Goal: Transaction & Acquisition: Subscribe to service/newsletter

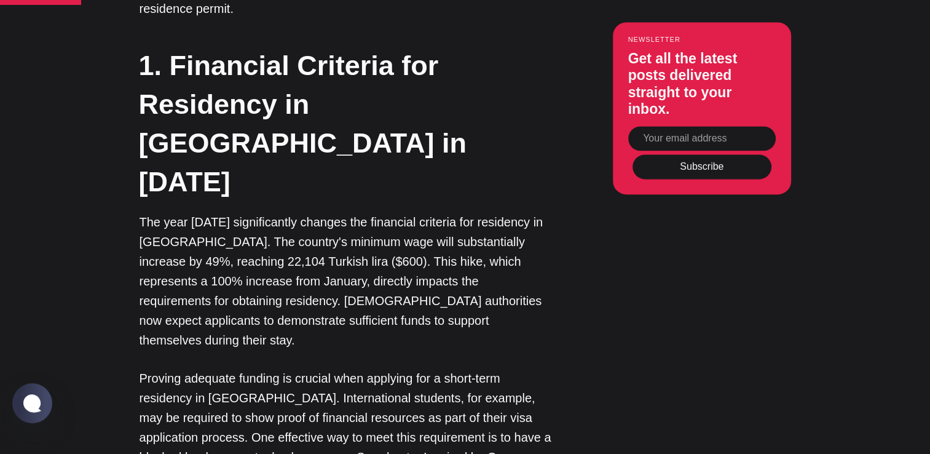
scroll to position [1182, 0]
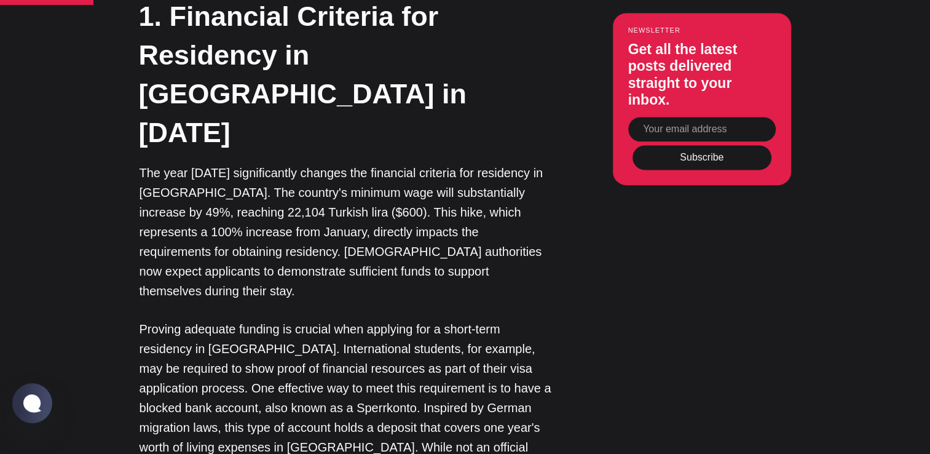
click at [695, 133] on input "Your email address" at bounding box center [702, 129] width 148 height 25
type input "jimbtennis@yahoo.com"
click at [718, 160] on button "Subscribe" at bounding box center [702, 158] width 139 height 25
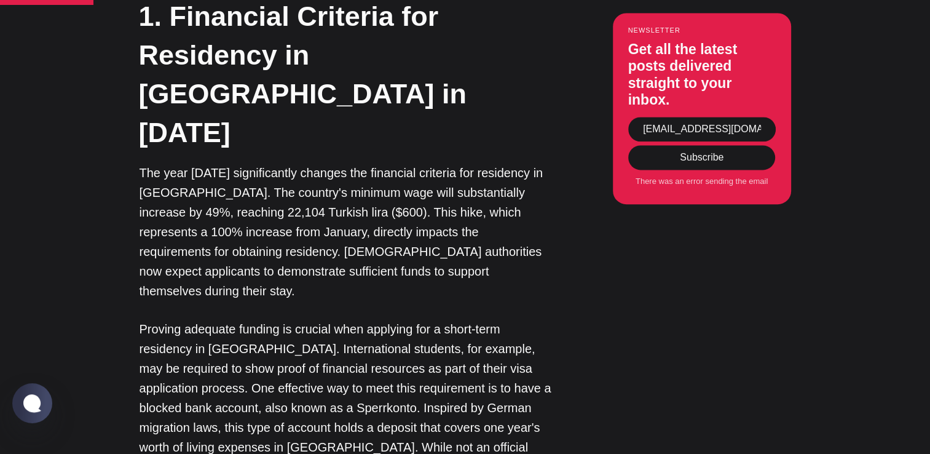
click at [710, 160] on button "Subscribe" at bounding box center [702, 158] width 139 height 25
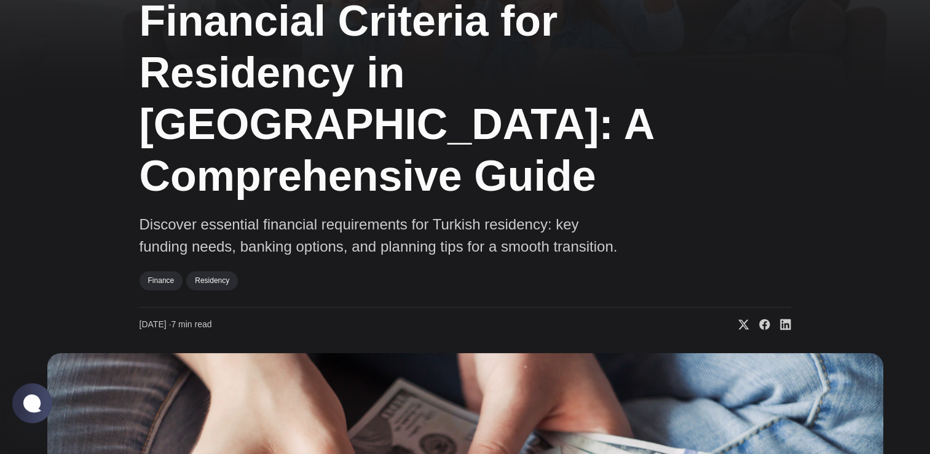
scroll to position [0, 0]
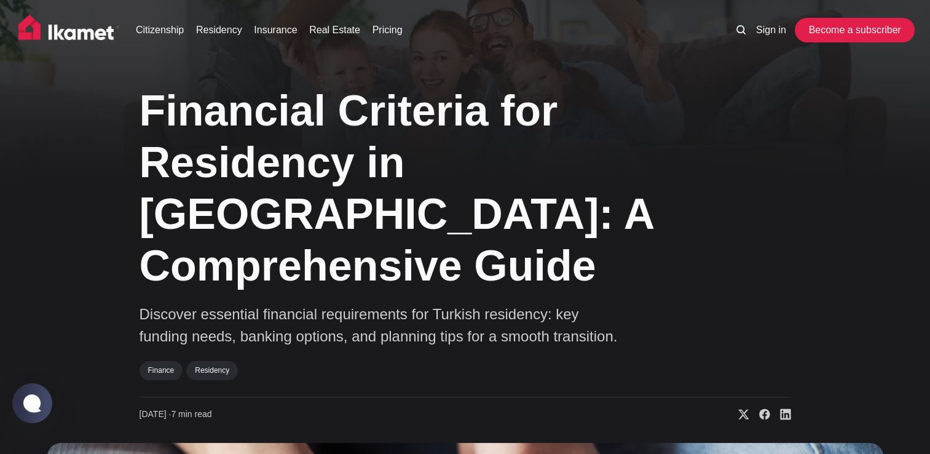
click at [858, 33] on link "Become a subscriber" at bounding box center [854, 30] width 113 height 25
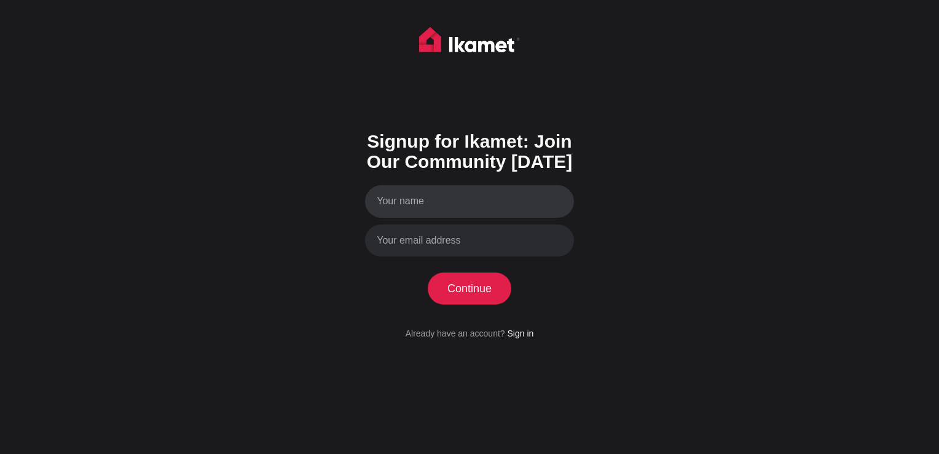
click at [488, 198] on input "Your name" at bounding box center [469, 201] width 209 height 33
click at [389, 200] on input "Jim barton" at bounding box center [469, 201] width 209 height 33
type input "James barton"
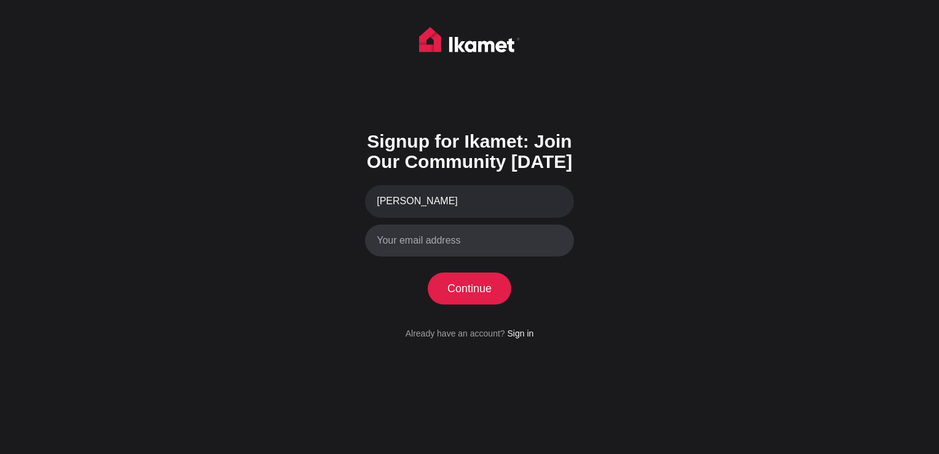
click at [397, 235] on input "Your email address" at bounding box center [469, 240] width 209 height 33
type input "[EMAIL_ADDRESS][DOMAIN_NAME]"
click at [470, 290] on button "Continue" at bounding box center [470, 288] width 84 height 32
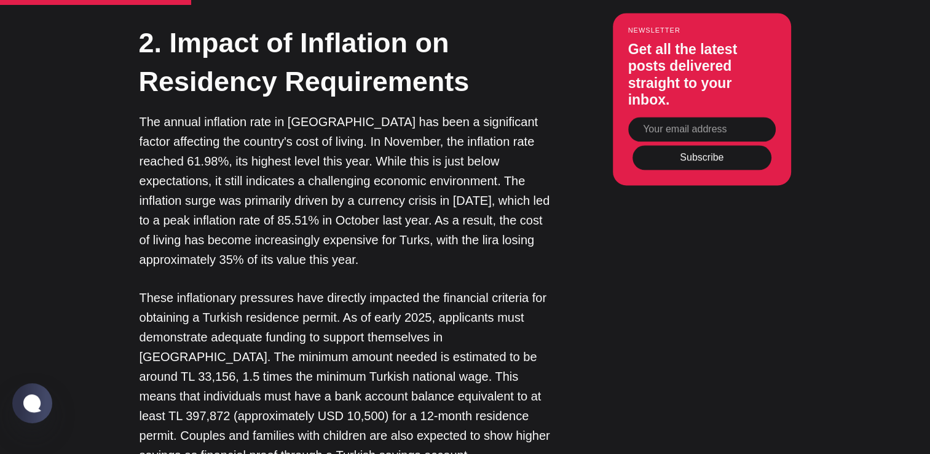
scroll to position [1710, 0]
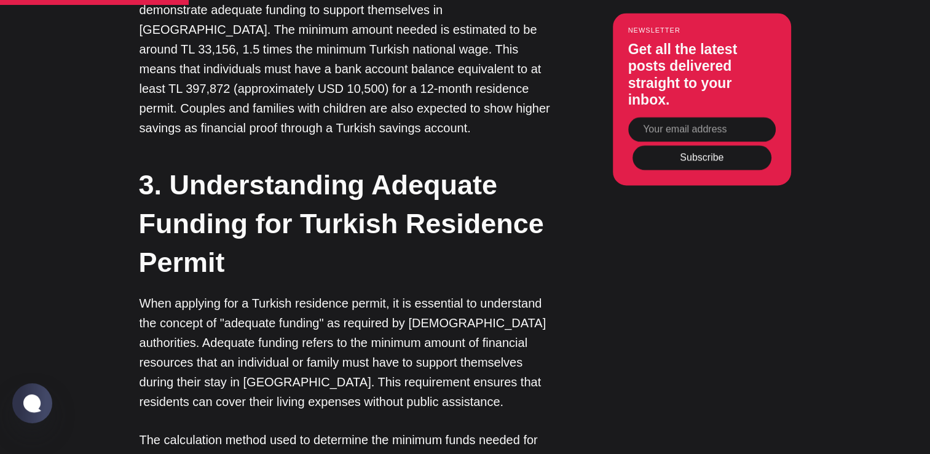
scroll to position [0, 0]
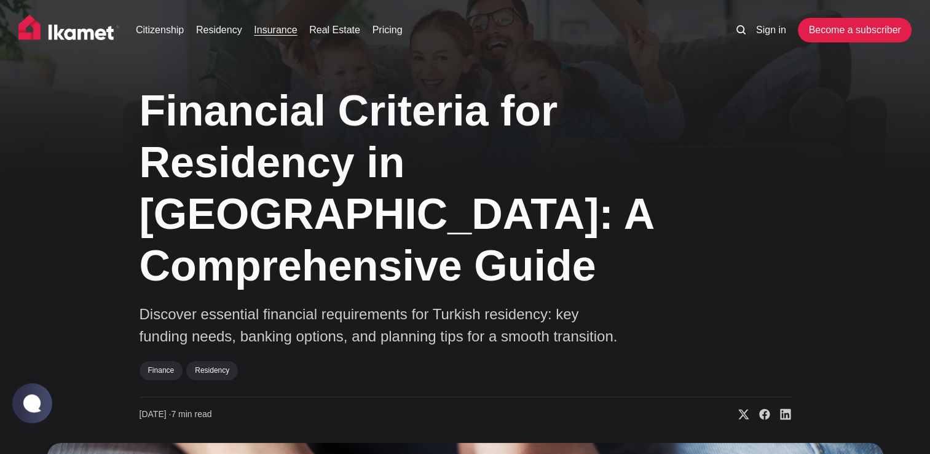
click at [266, 31] on link "Insurance" at bounding box center [275, 30] width 43 height 15
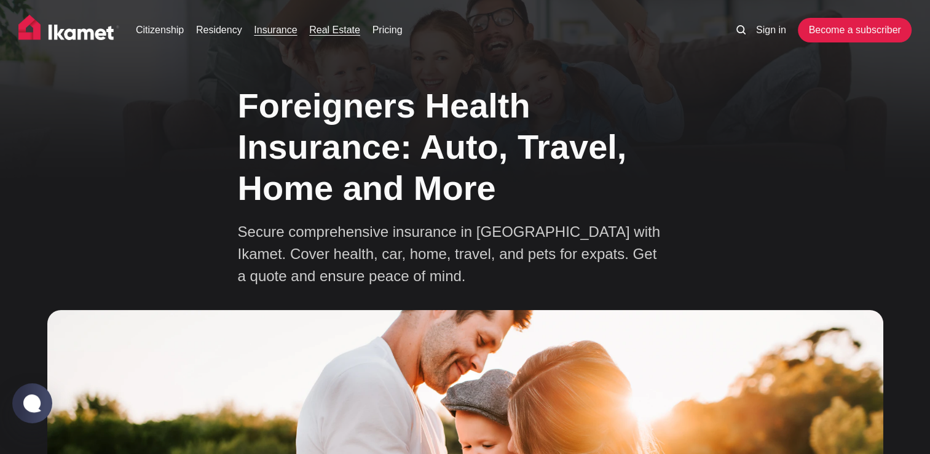
click at [318, 33] on link "Real Estate" at bounding box center [334, 30] width 51 height 15
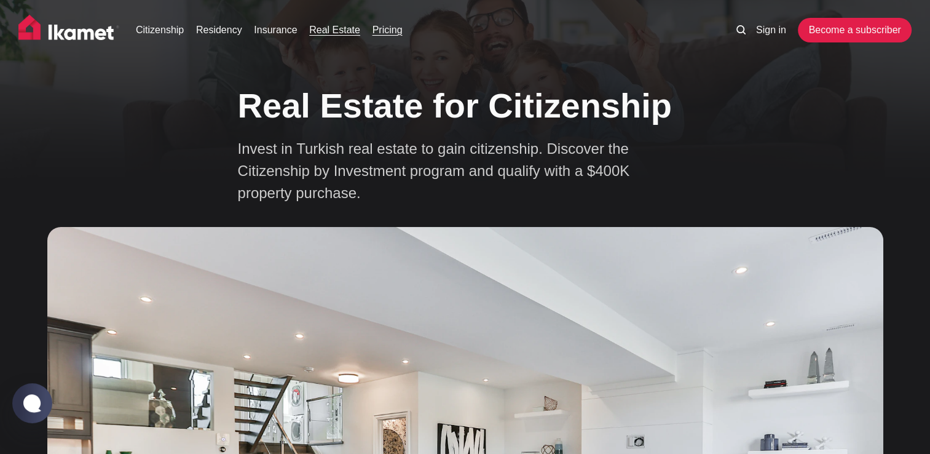
click at [388, 32] on link "Pricing" at bounding box center [388, 30] width 30 height 15
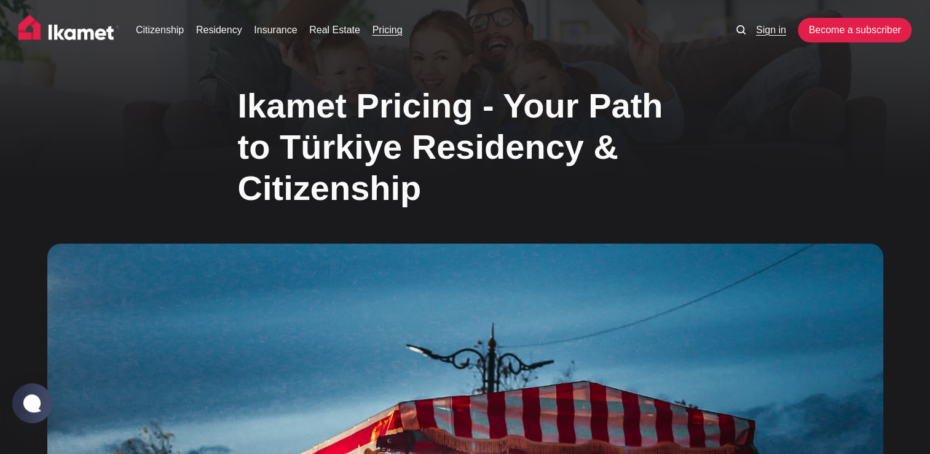
click at [777, 30] on link "Sign in" at bounding box center [771, 30] width 30 height 15
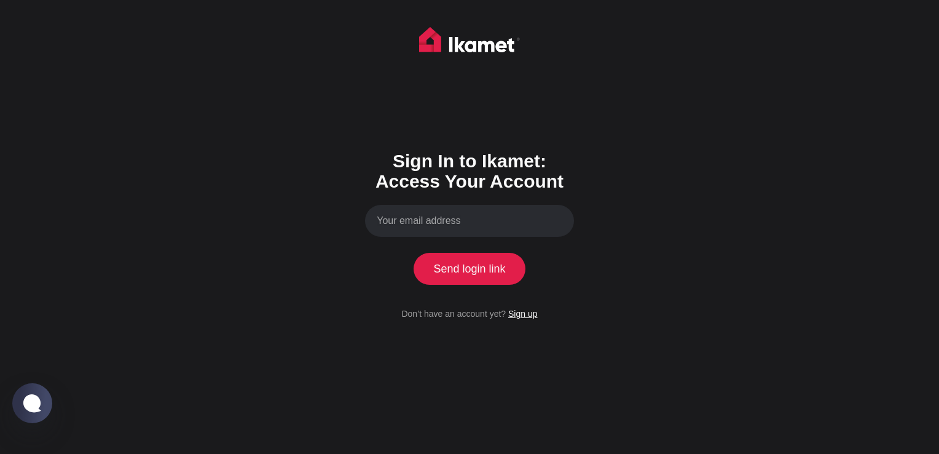
click at [520, 314] on link "Sign up" at bounding box center [522, 314] width 29 height 10
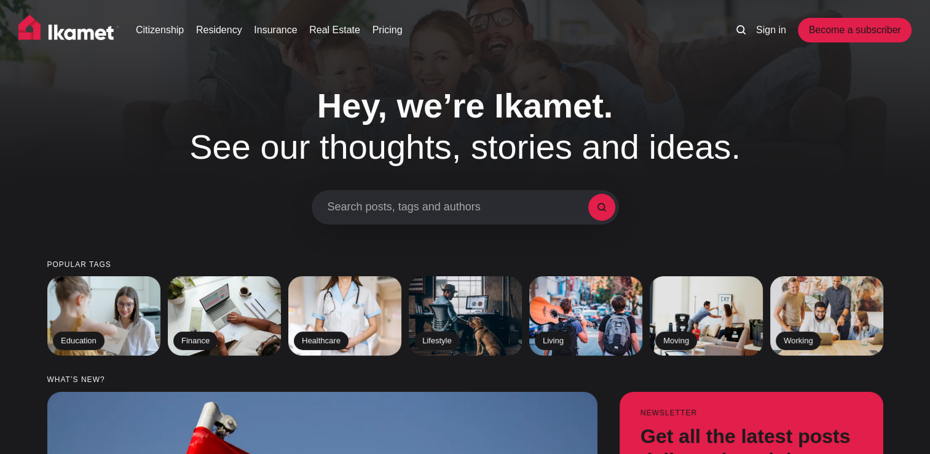
click at [630, 156] on h1 "Hey, we’re Ikamet. See our thoughts, stories and ideas." at bounding box center [465, 126] width 627 height 82
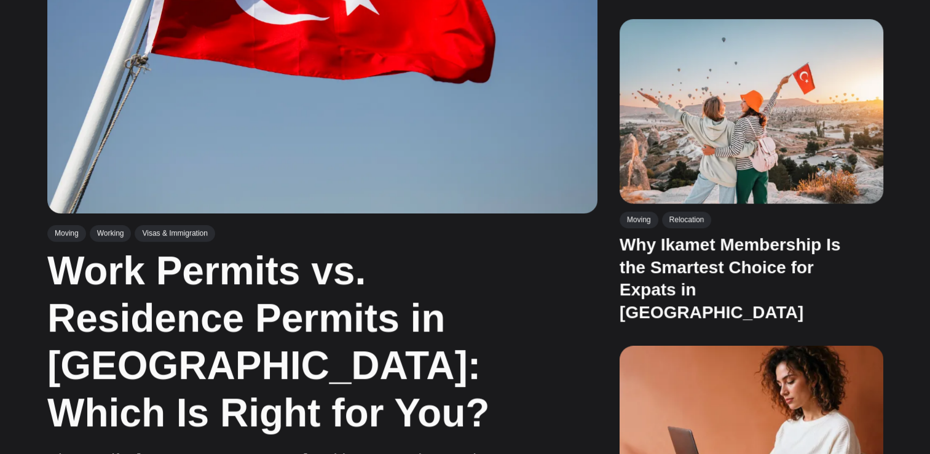
scroll to position [609, 0]
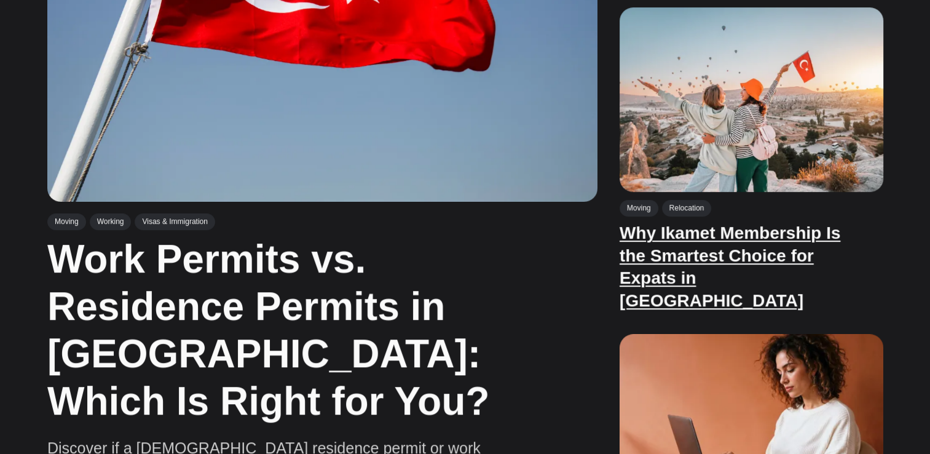
click at [780, 242] on link "Why Ikamet Membership Is the Smartest Choice for Expats in [GEOGRAPHIC_DATA]" at bounding box center [729, 266] width 221 height 86
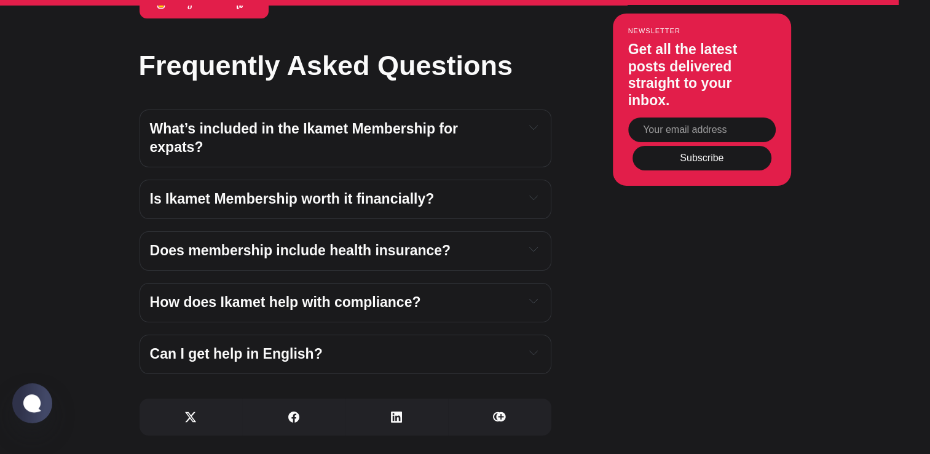
scroll to position [4201, 0]
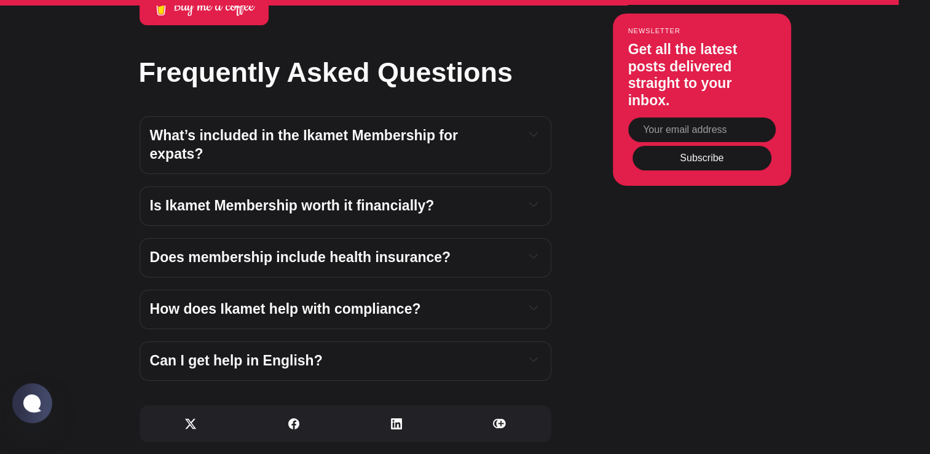
click at [539, 352] on button "Expand toggle to read content" at bounding box center [534, 359] width 14 height 15
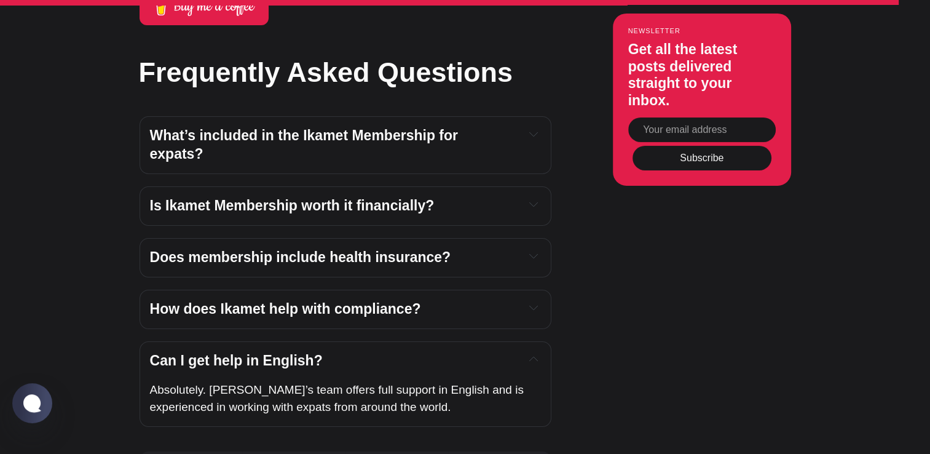
click at [536, 130] on icon "Expand toggle to read content" at bounding box center [533, 134] width 9 height 9
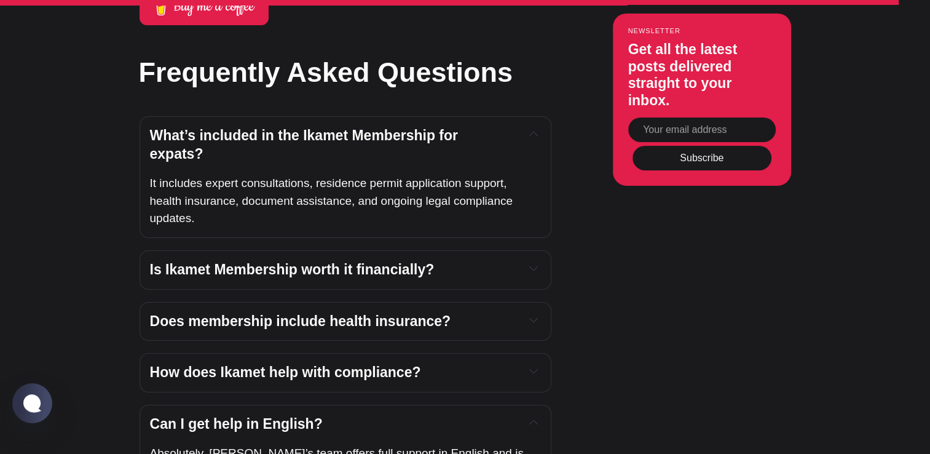
click at [534, 261] on div "Is Ikamet Membership worth it financially?" at bounding box center [345, 270] width 391 height 18
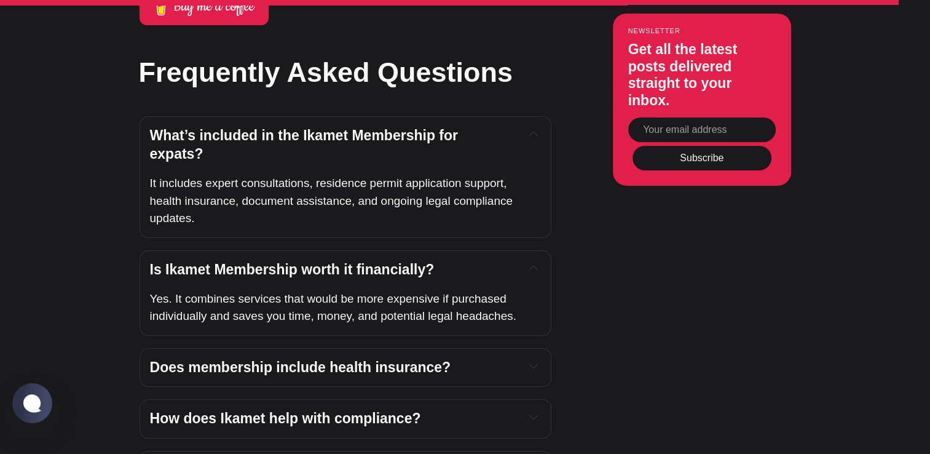
click at [534, 362] on icon "Expand toggle to read content" at bounding box center [533, 366] width 9 height 9
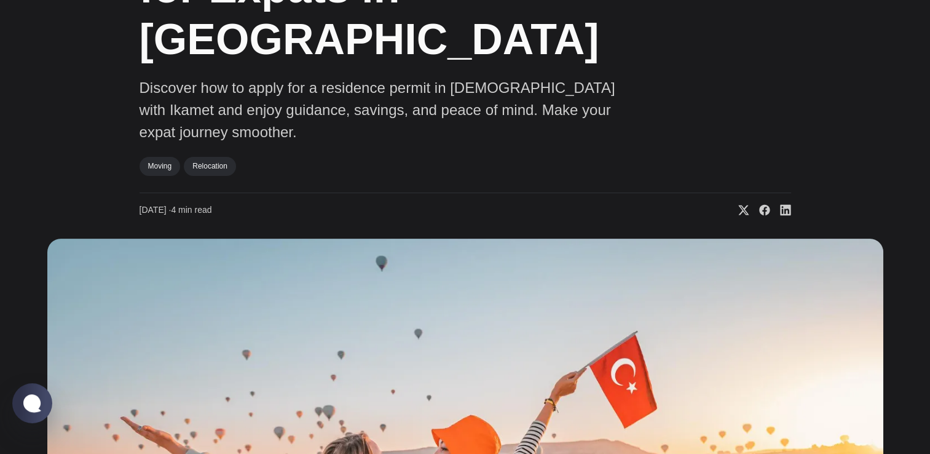
scroll to position [0, 0]
